Goal: Find specific page/section: Find specific page/section

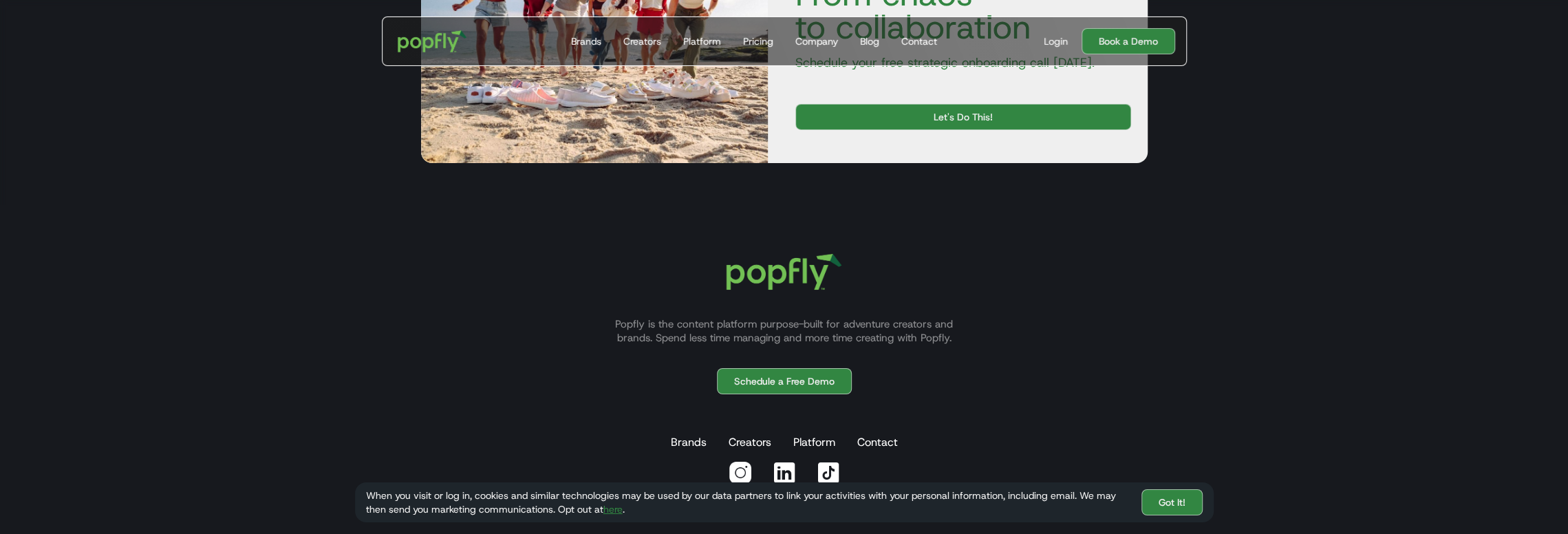
scroll to position [4349, 0]
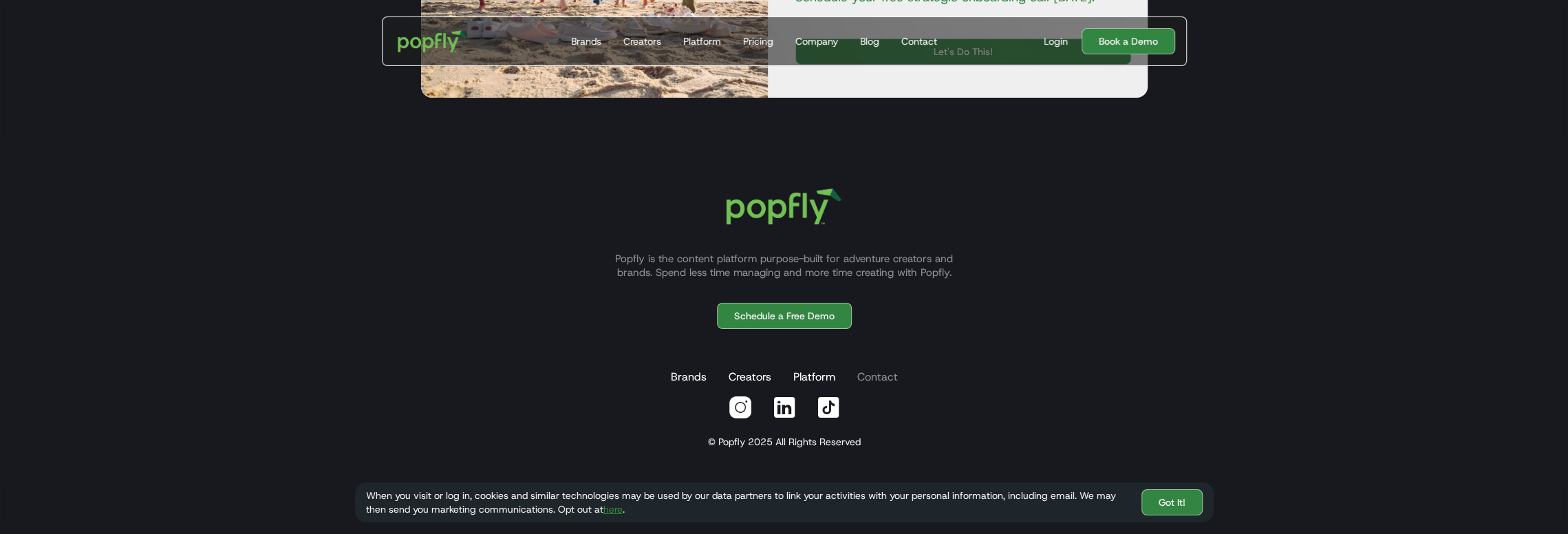
click at [875, 374] on link "Contact" at bounding box center [877, 377] width 46 height 27
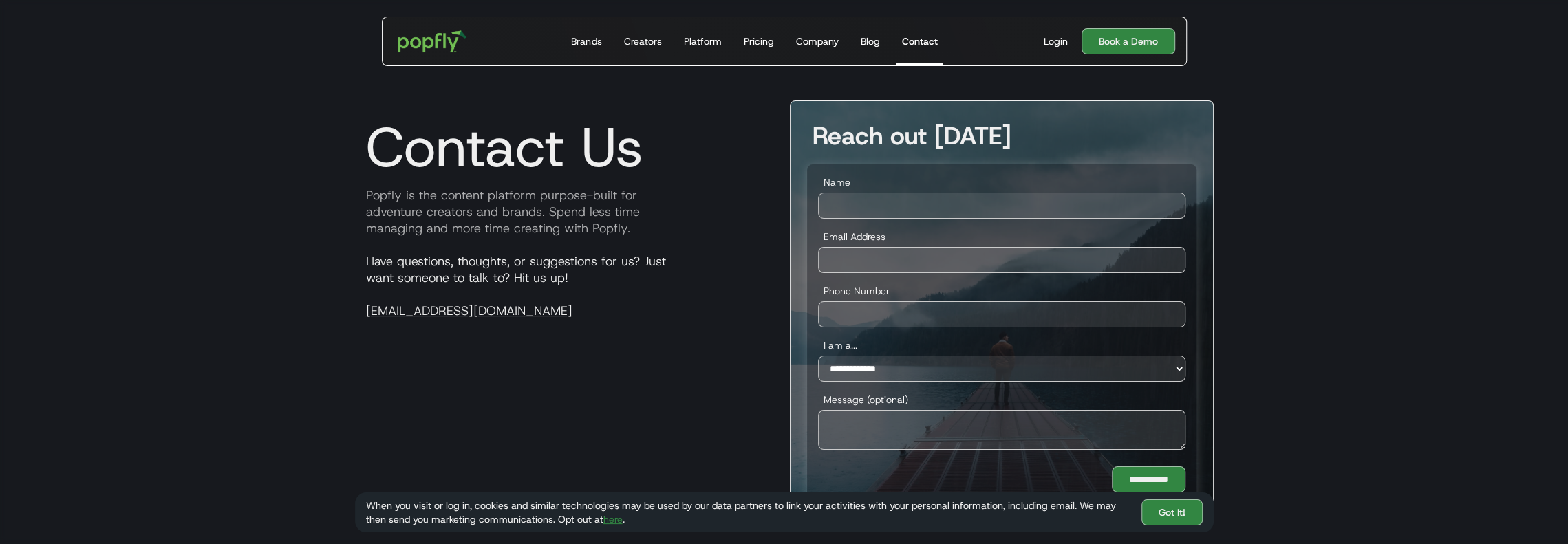
click at [671, 374] on div "Contact Us Popfly is the content platform purpose-built for adventure creators …" at bounding box center [567, 310] width 424 height 420
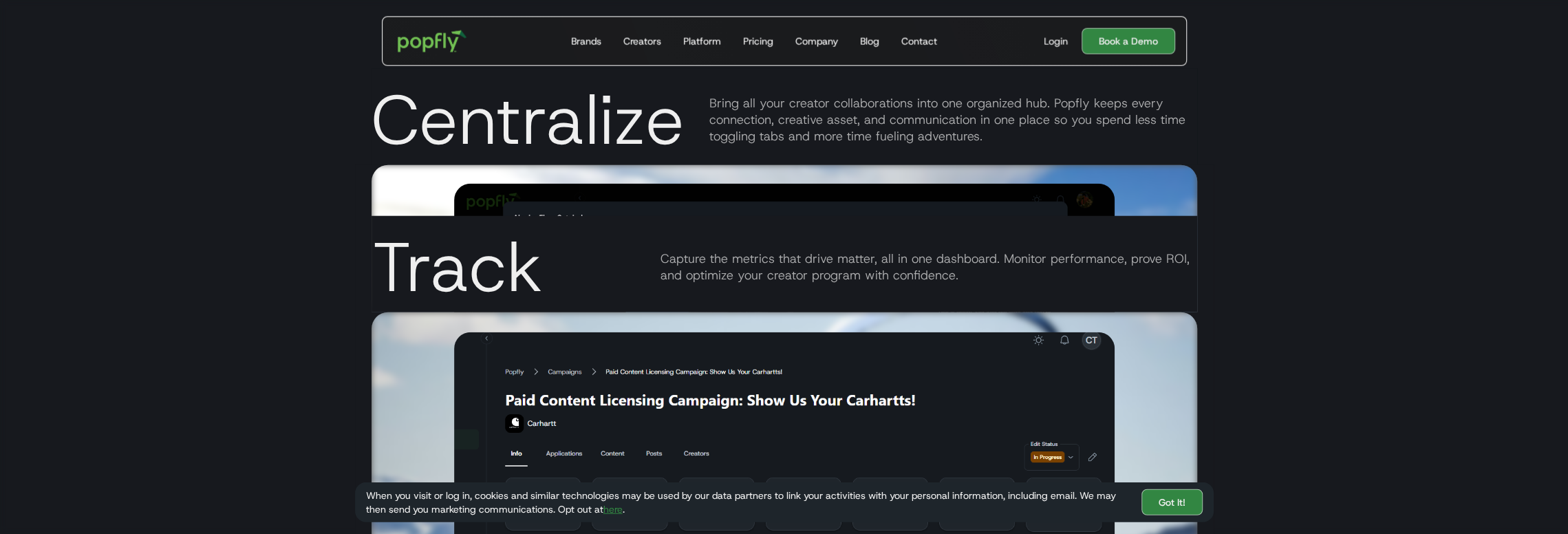
scroll to position [2904, 0]
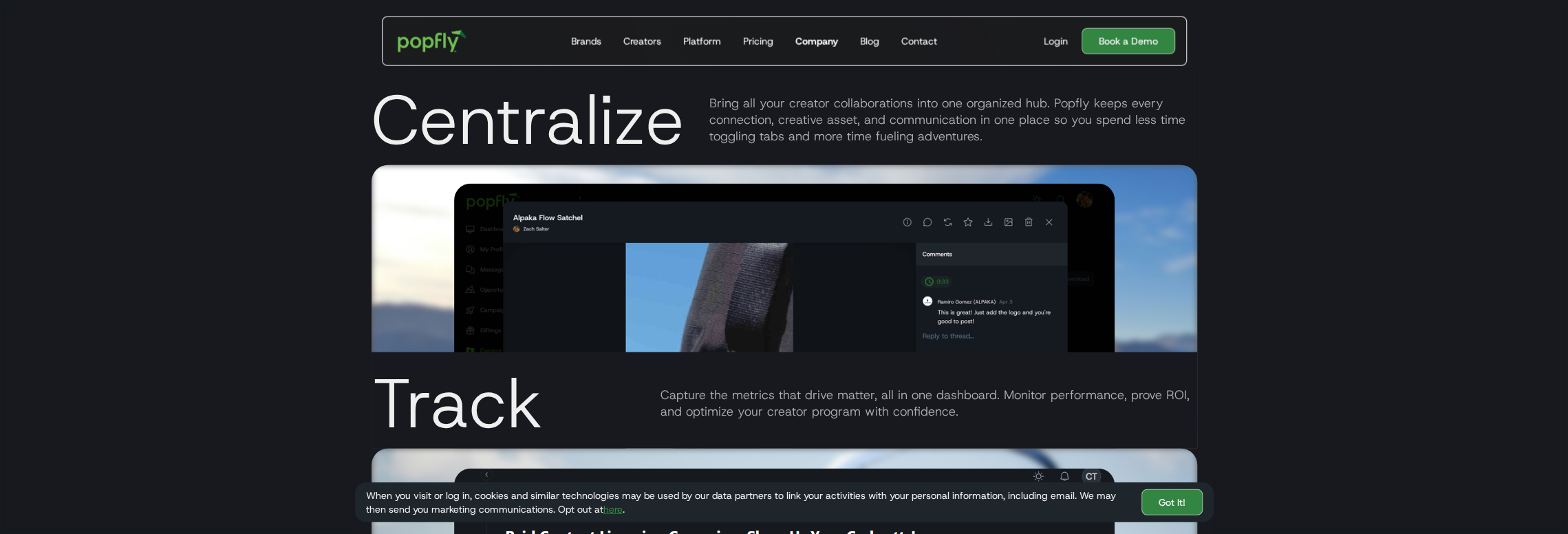
click at [824, 39] on div "Company" at bounding box center [817, 41] width 43 height 14
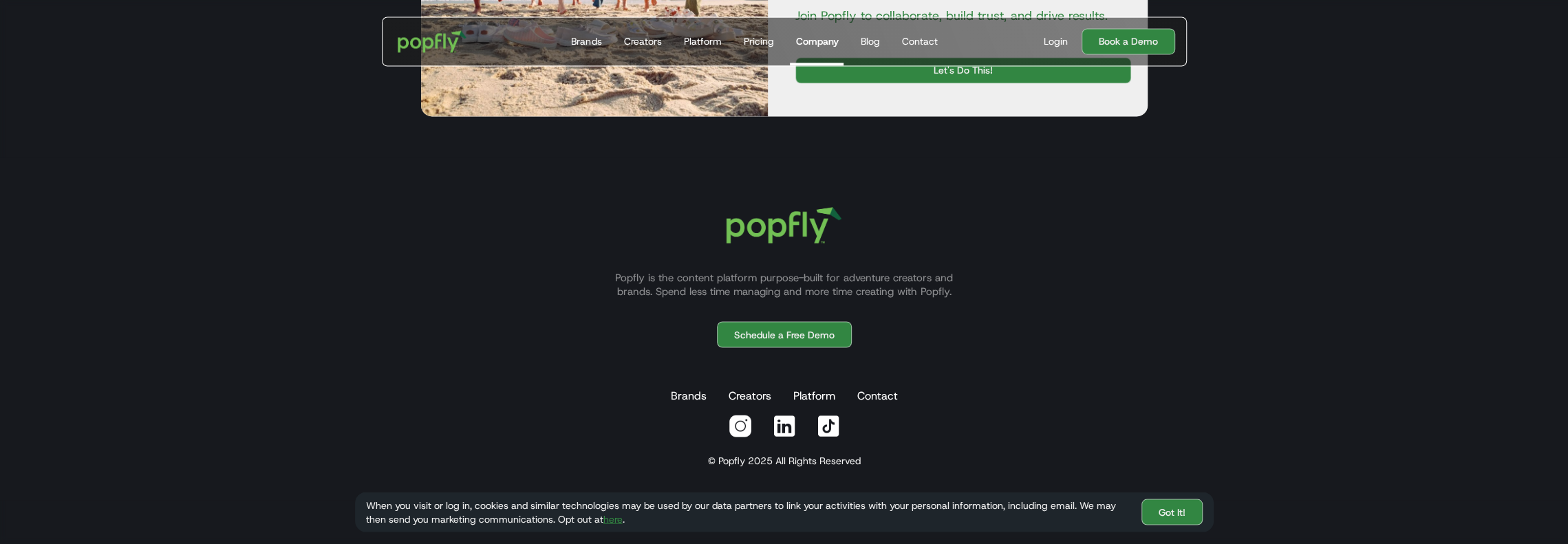
scroll to position [2155, 0]
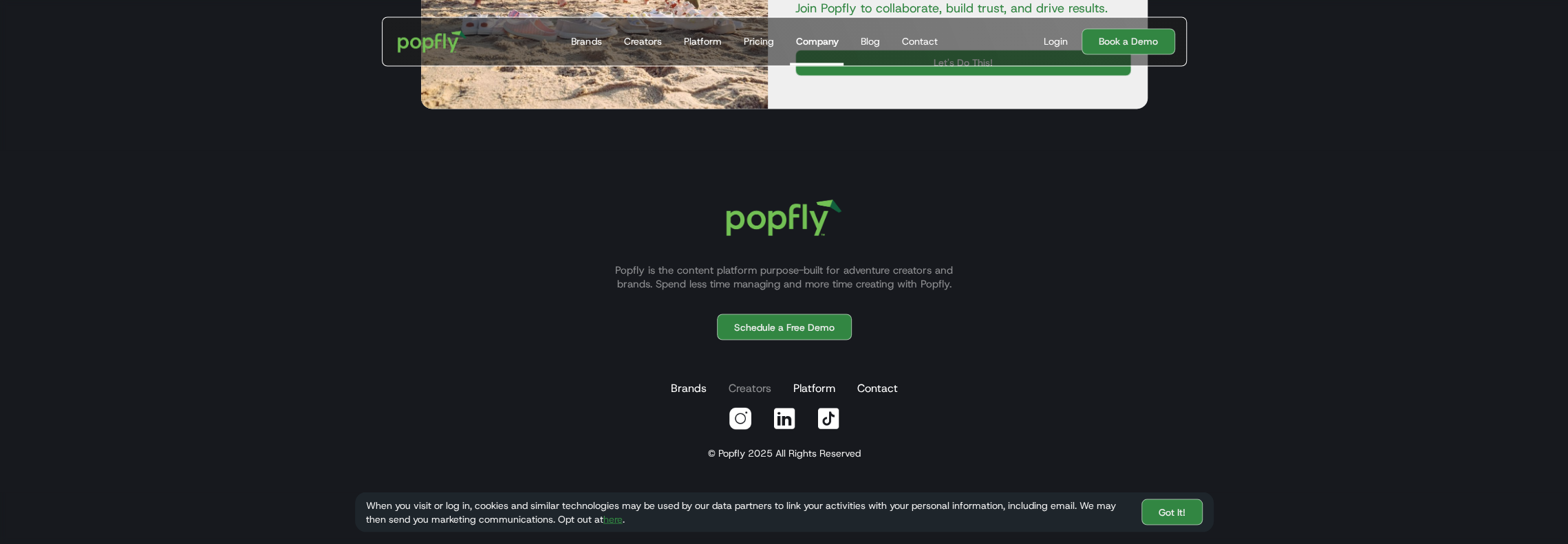
drag, startPoint x: 750, startPoint y: 390, endPoint x: 756, endPoint y: 387, distance: 6.7
click at [750, 390] on link "Creators" at bounding box center [749, 388] width 48 height 27
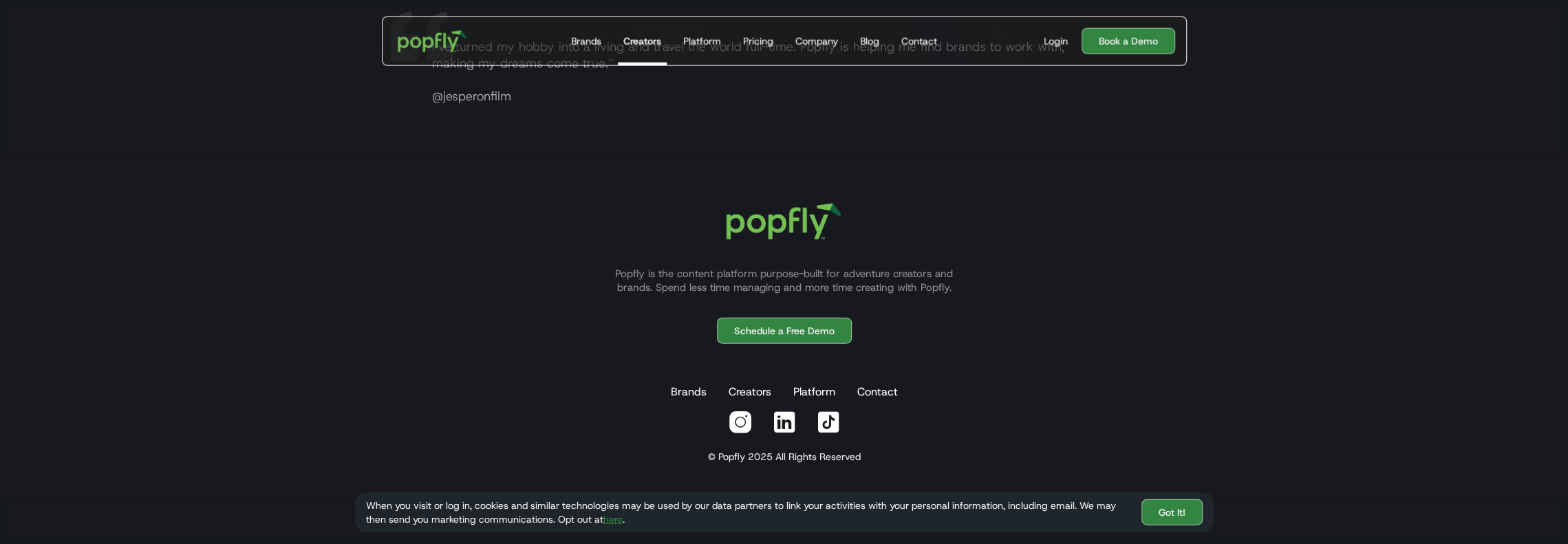
scroll to position [2736, 0]
